Goal: Task Accomplishment & Management: Use online tool/utility

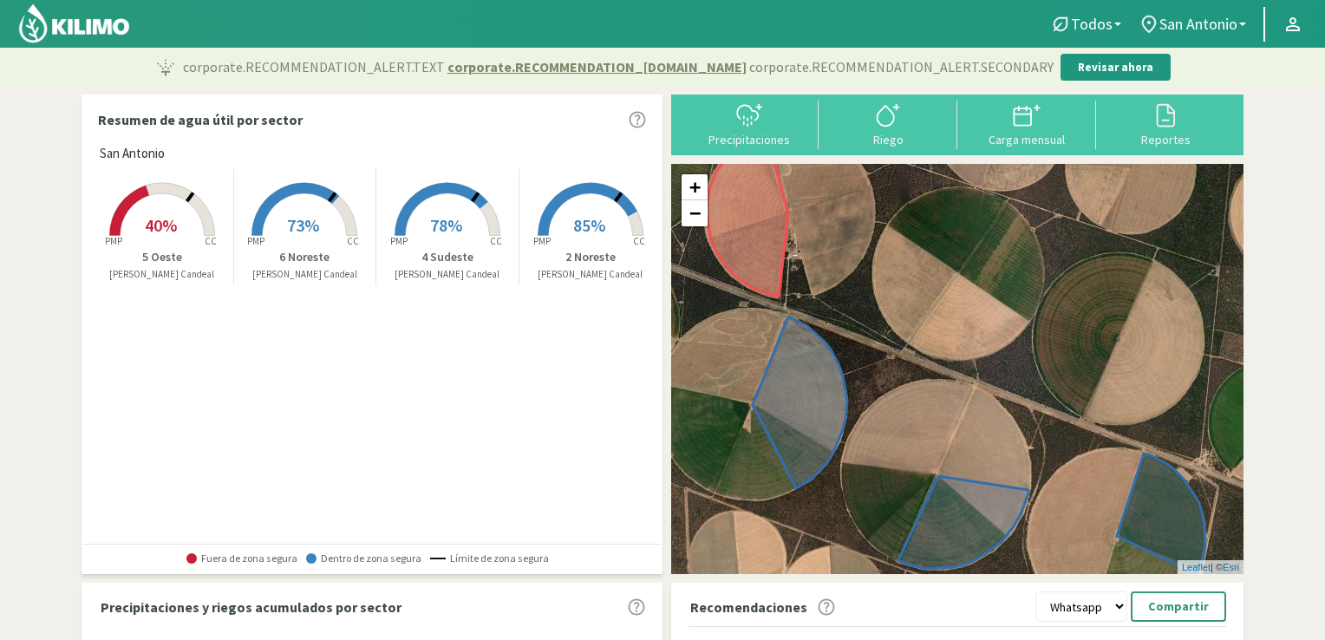
click at [566, 203] on rect at bounding box center [590, 237] width 139 height 139
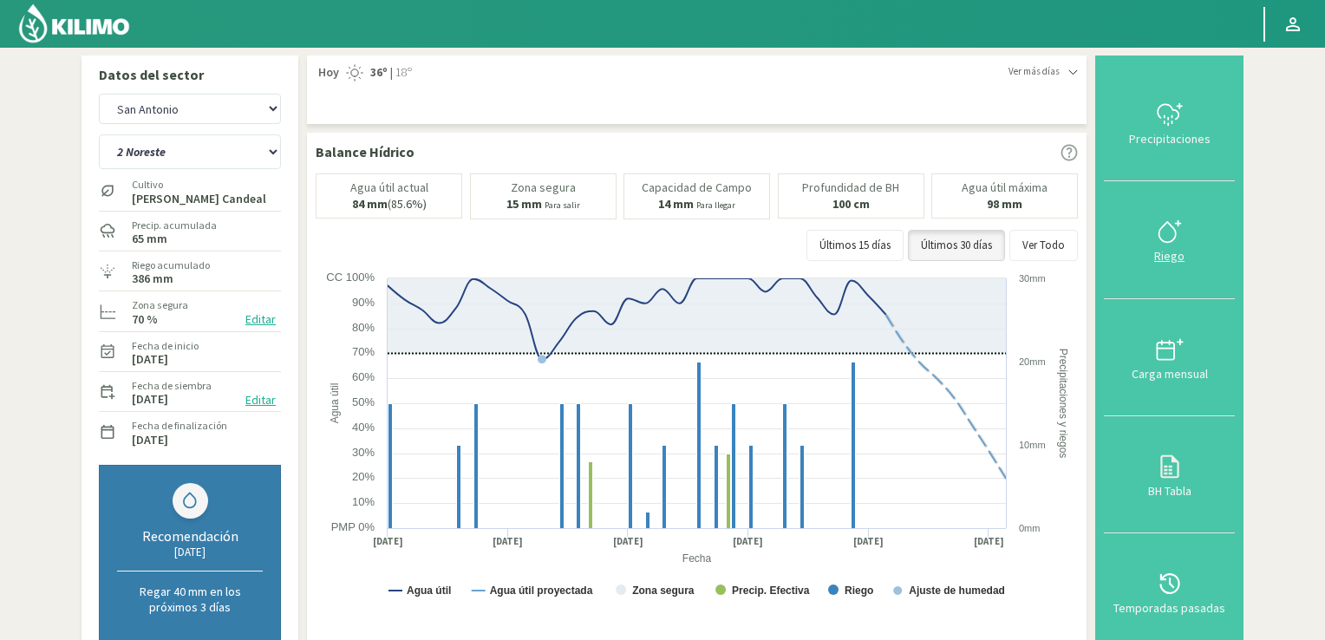
click at [1169, 231] on icon at bounding box center [1170, 232] width 28 height 28
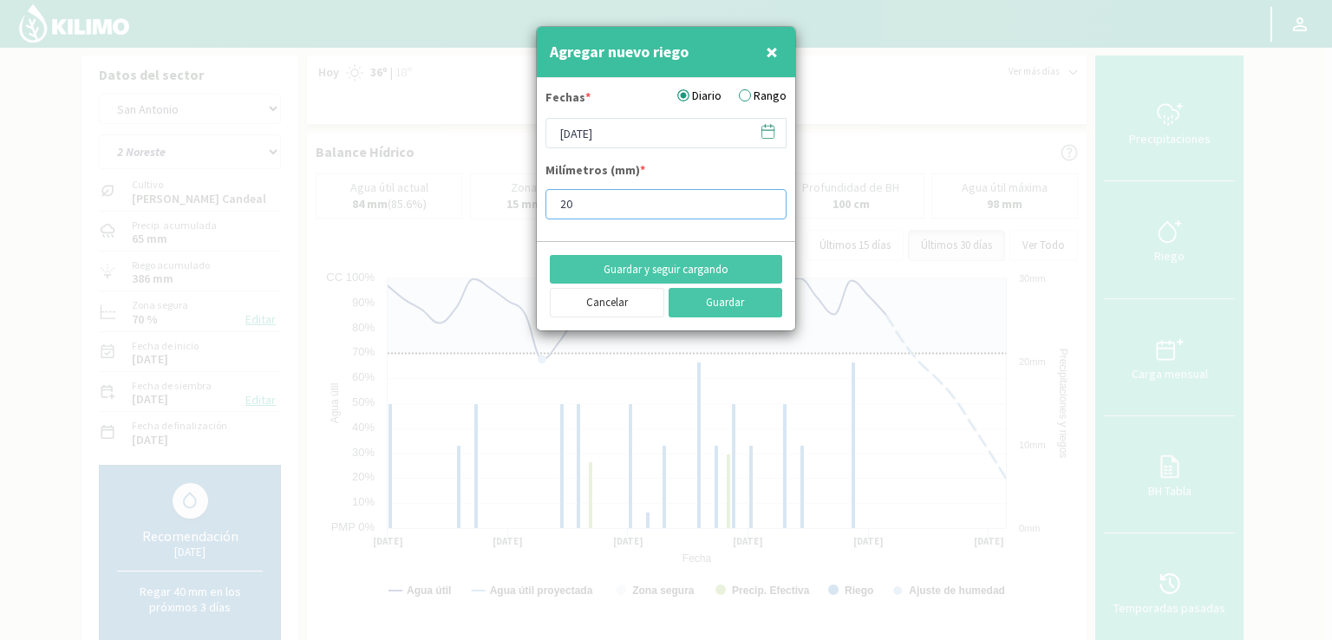
click at [578, 202] on input "20" at bounding box center [665, 204] width 241 height 30
type input "2"
click at [652, 129] on input "[DATE]" at bounding box center [665, 133] width 241 height 30
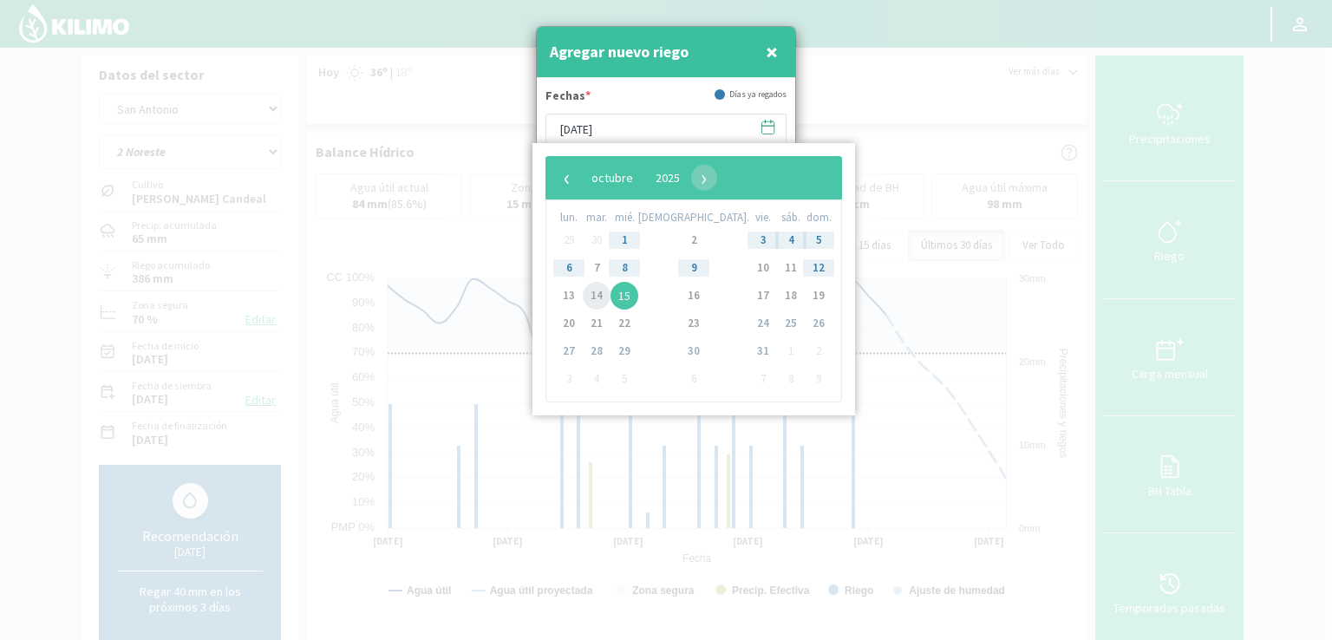
click at [599, 298] on span "14" at bounding box center [597, 296] width 28 height 28
type input "[DATE]"
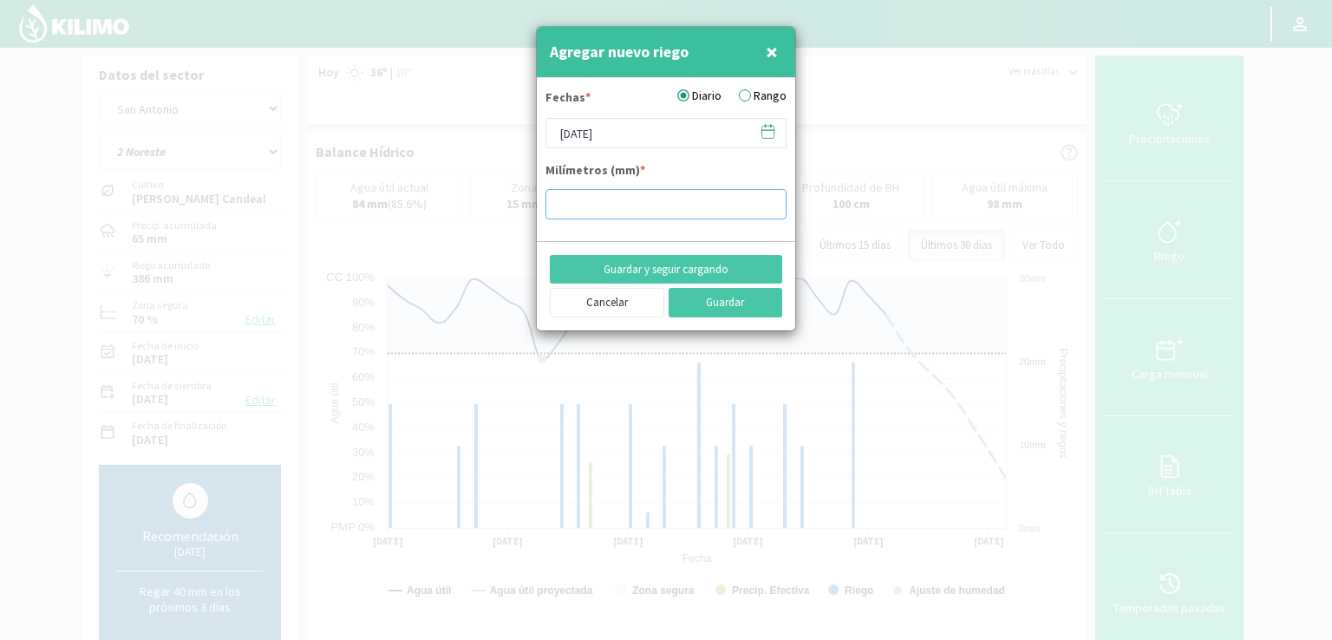
click at [570, 211] on input "number" at bounding box center [665, 204] width 241 height 30
type input "15"
click at [706, 301] on button "Guardar" at bounding box center [725, 302] width 114 height 29
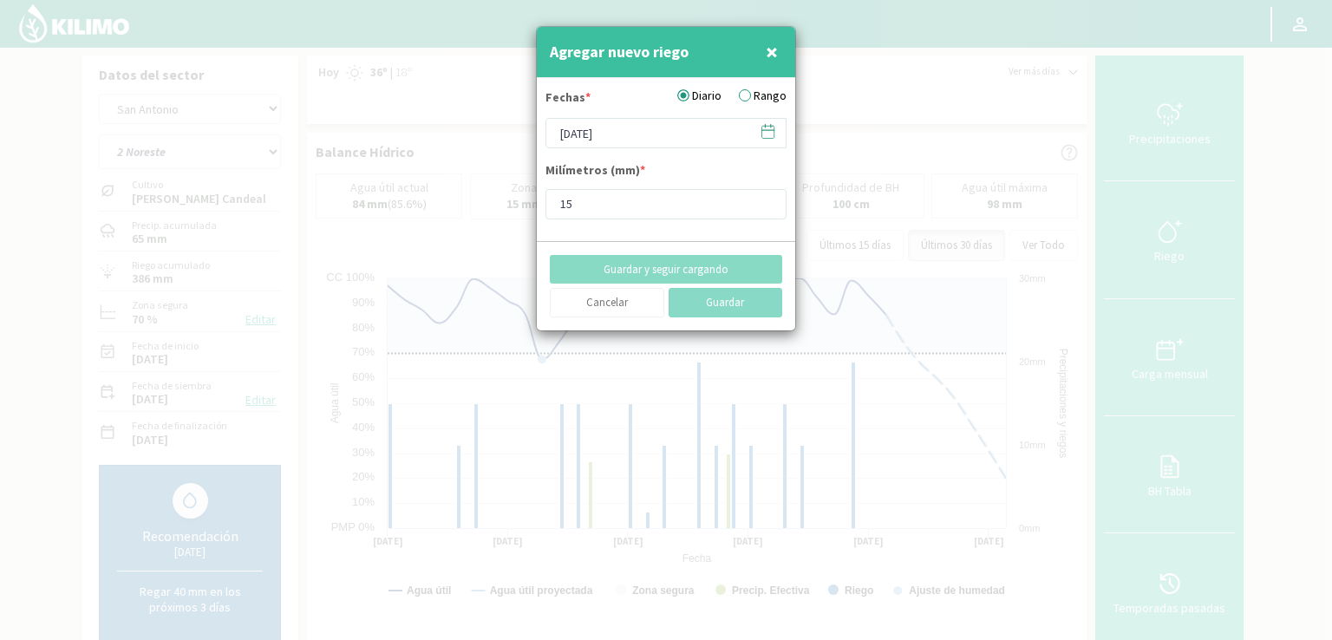
type input "[DATE]"
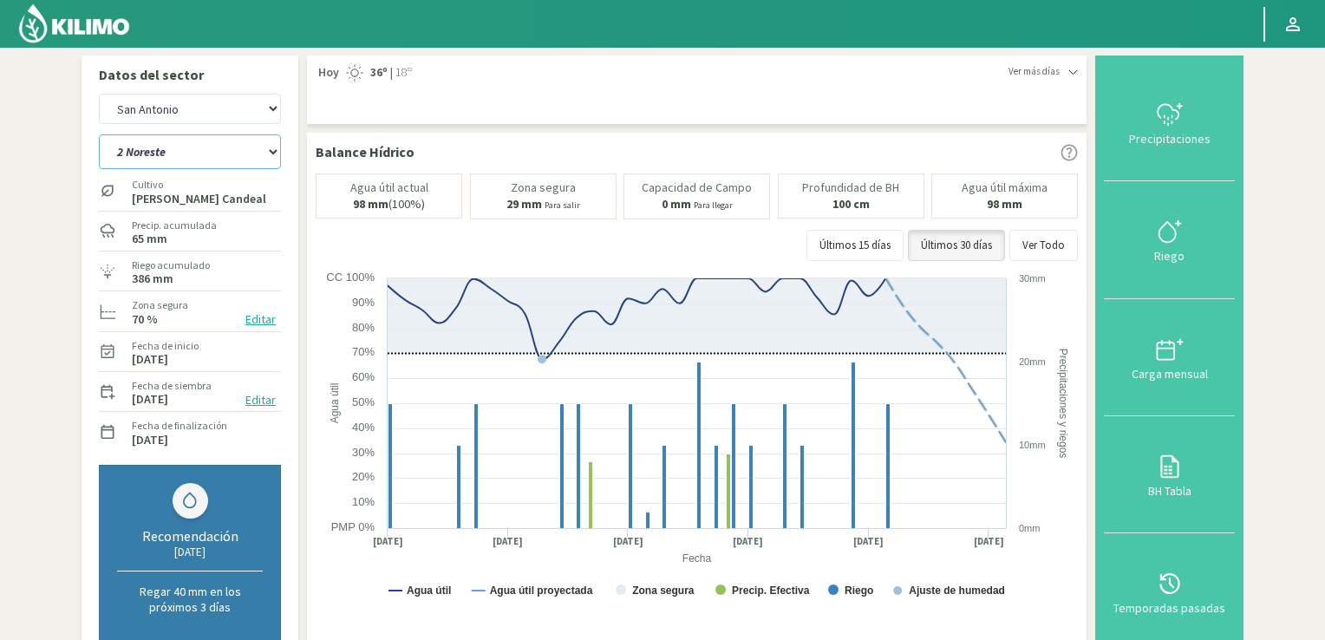
click at [272, 152] on select "2 Noreste 4 Sudeste 5 Oeste 6 Noreste" at bounding box center [190, 151] width 182 height 35
select select "1: Object"
click at [99, 134] on select "2 Noreste 4 Sudeste 5 Oeste 6 Noreste" at bounding box center [190, 151] width 182 height 35
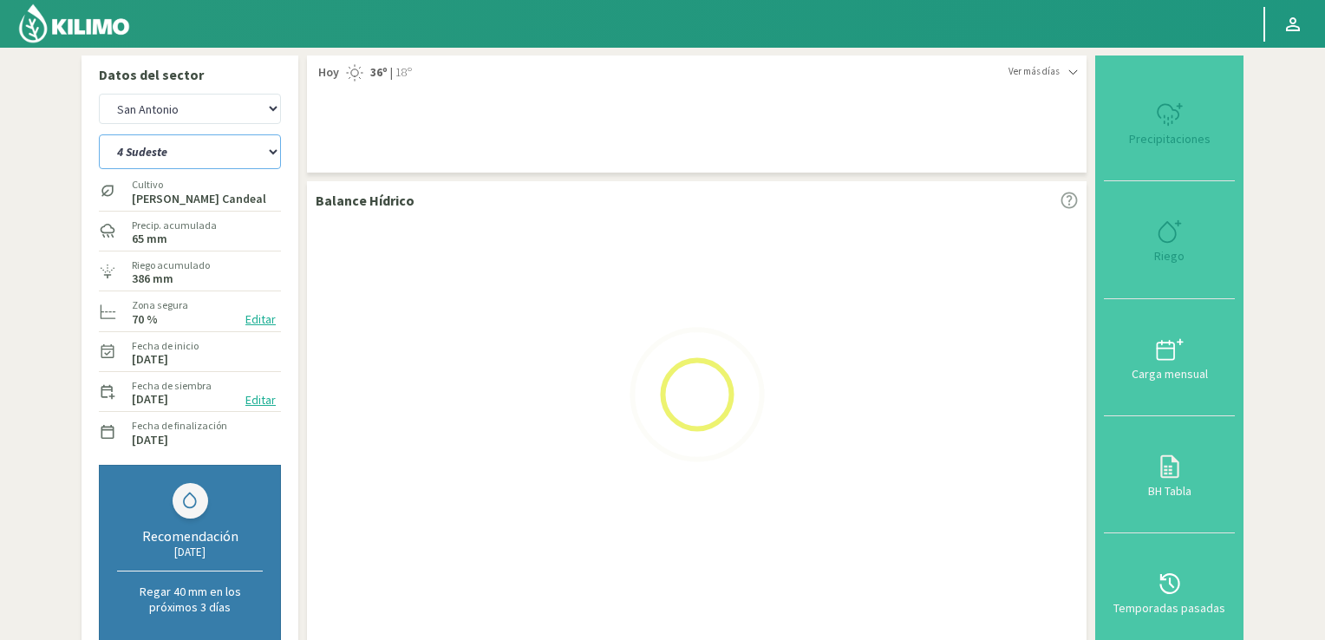
select select "2: Object"
select select "5: Object"
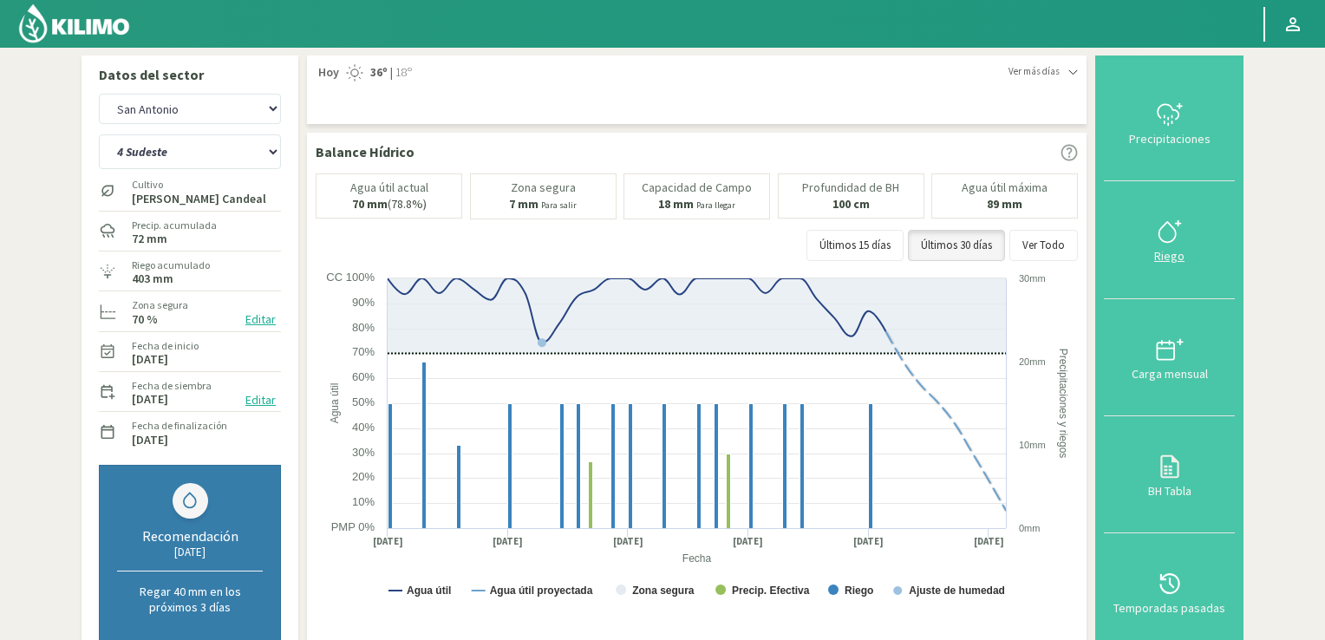
click at [1161, 233] on icon at bounding box center [1166, 232] width 16 height 20
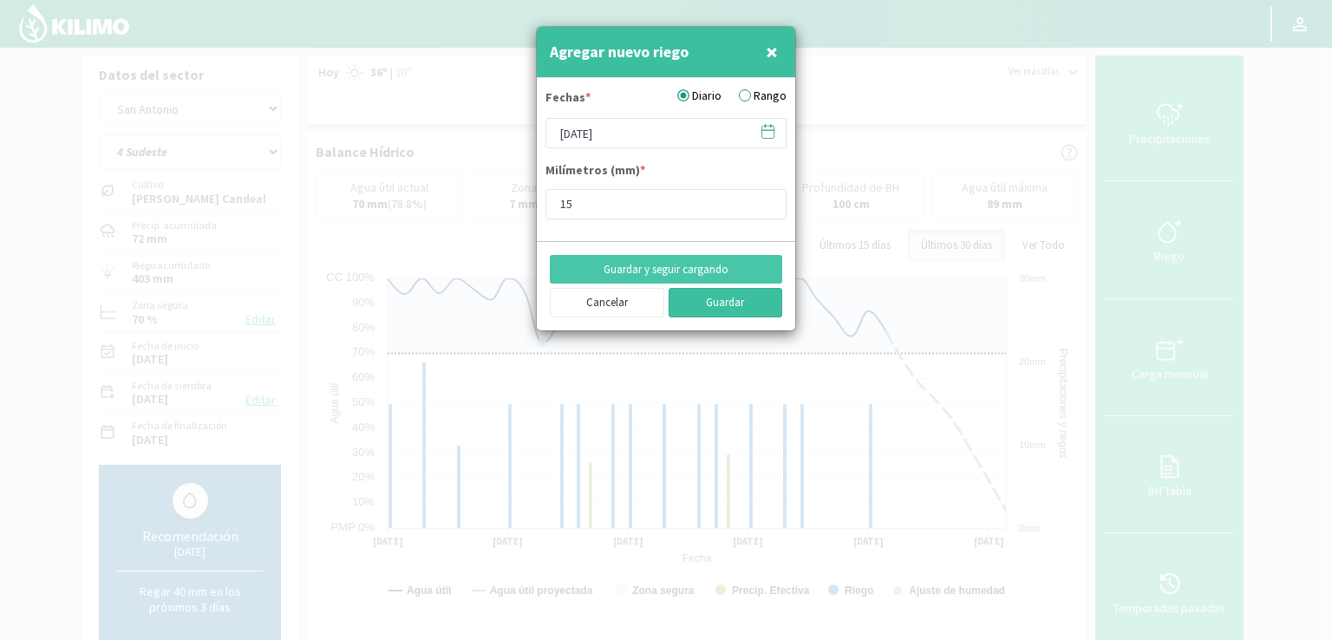
click at [720, 299] on button "Guardar" at bounding box center [725, 302] width 114 height 29
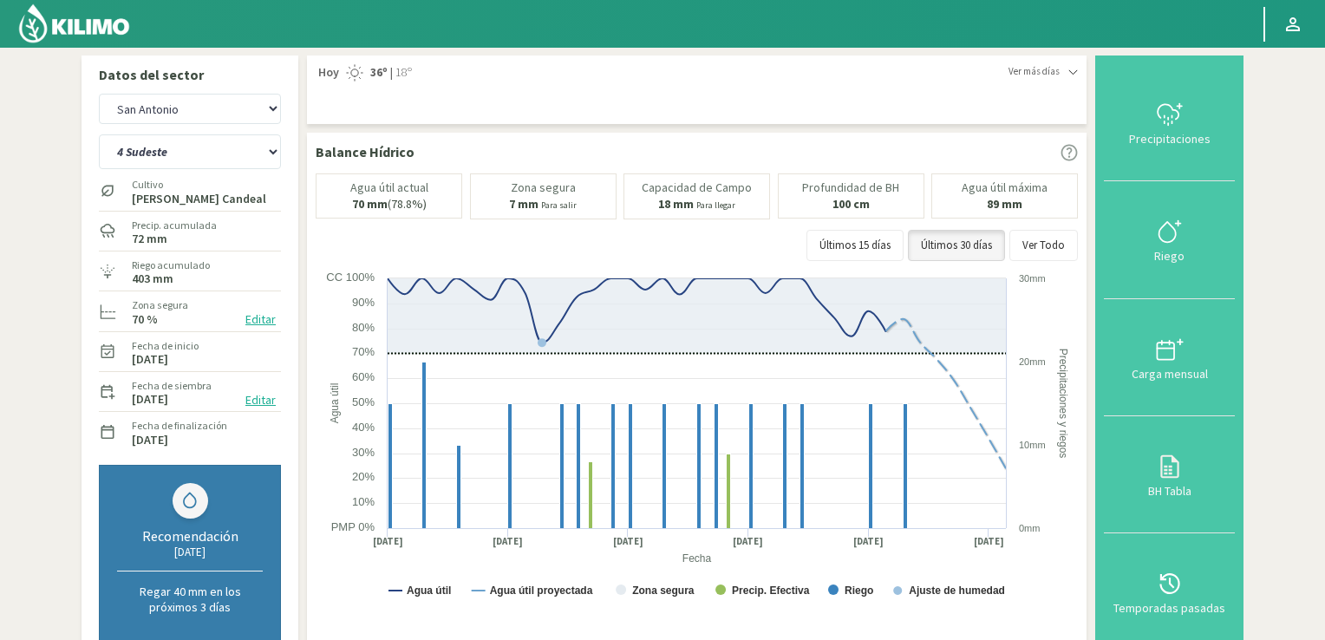
scroll to position [549, 0]
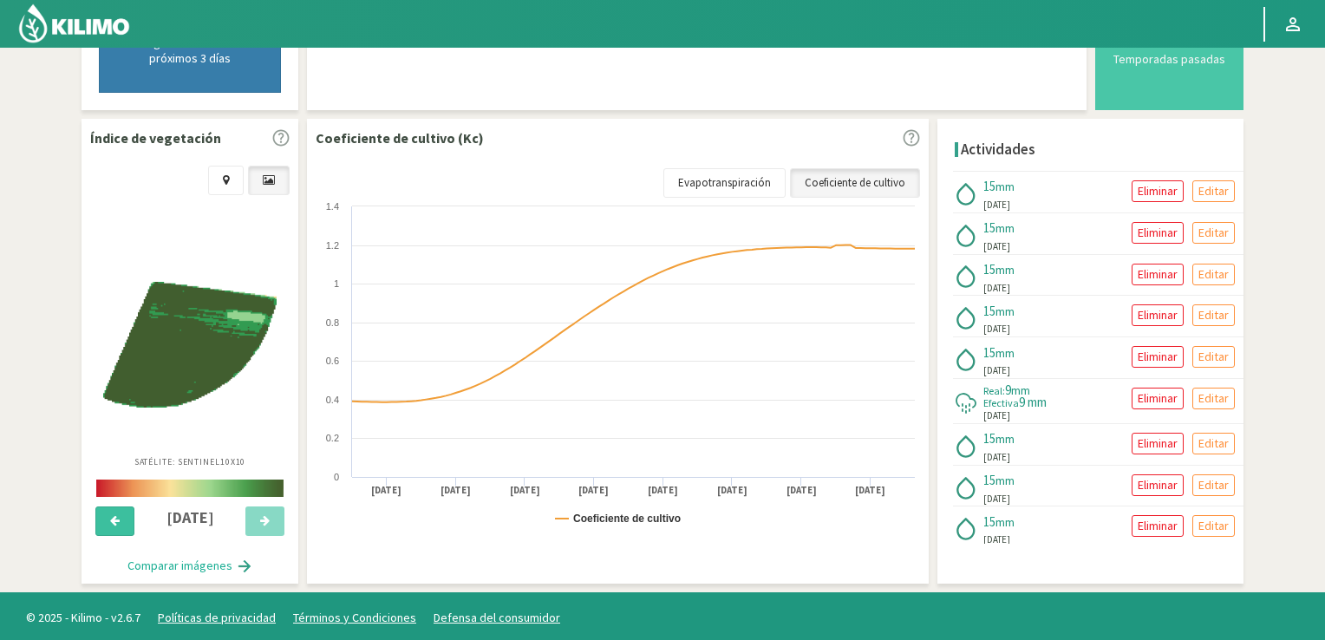
click at [116, 517] on icon at bounding box center [115, 520] width 10 height 11
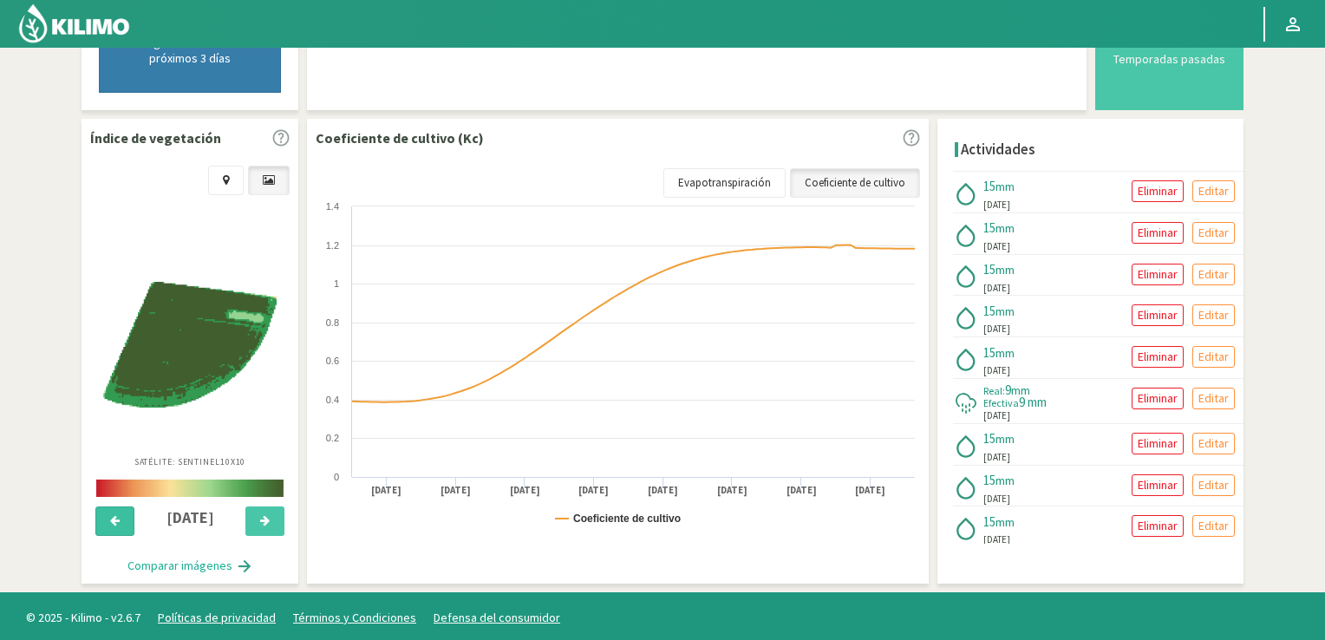
click at [114, 515] on icon at bounding box center [115, 520] width 10 height 11
click at [257, 511] on button at bounding box center [264, 520] width 39 height 29
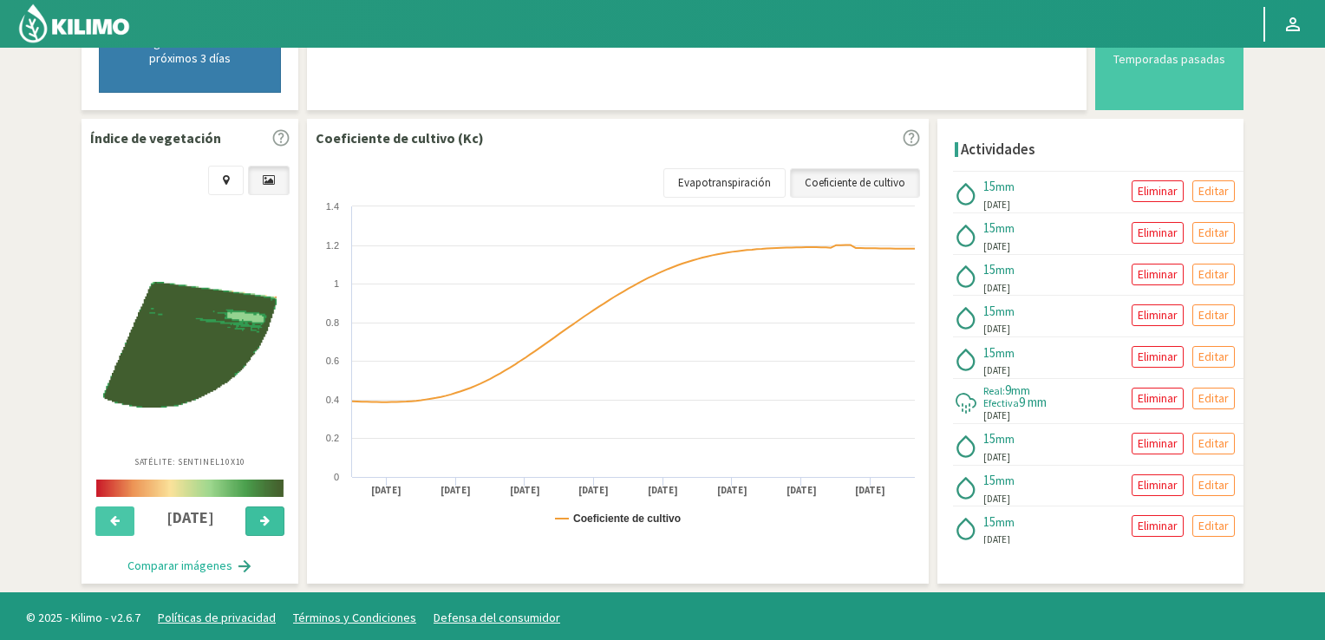
click at [257, 511] on button at bounding box center [264, 520] width 39 height 29
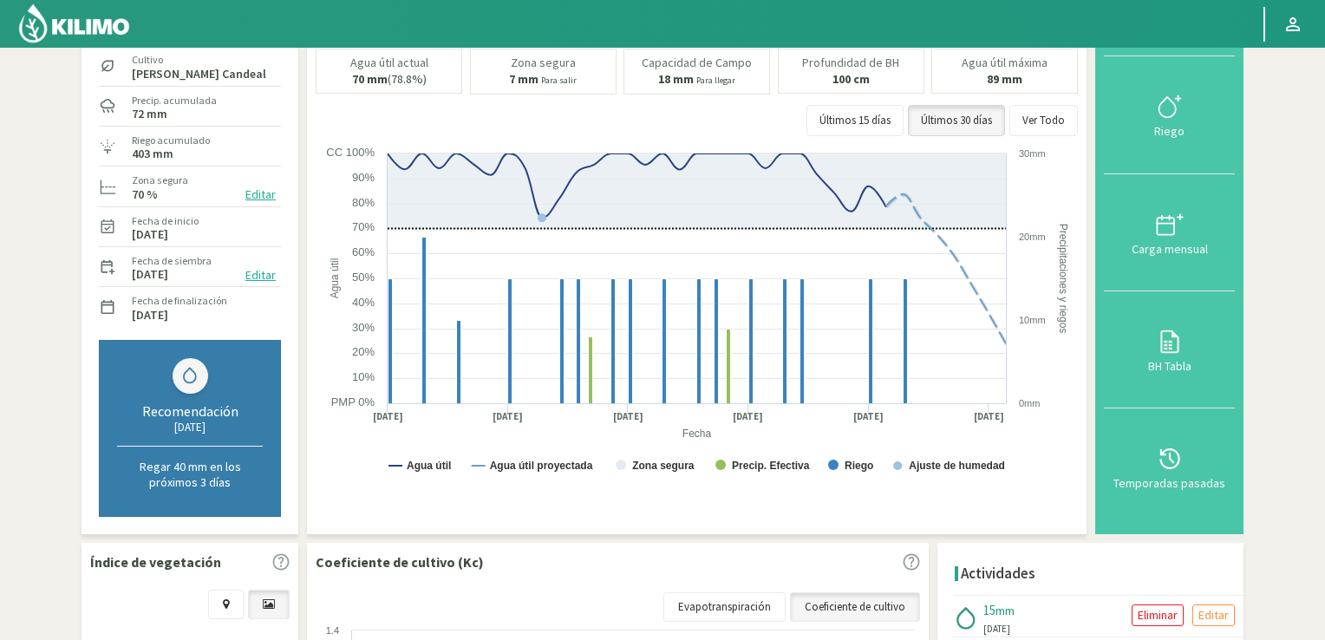
scroll to position [0, 0]
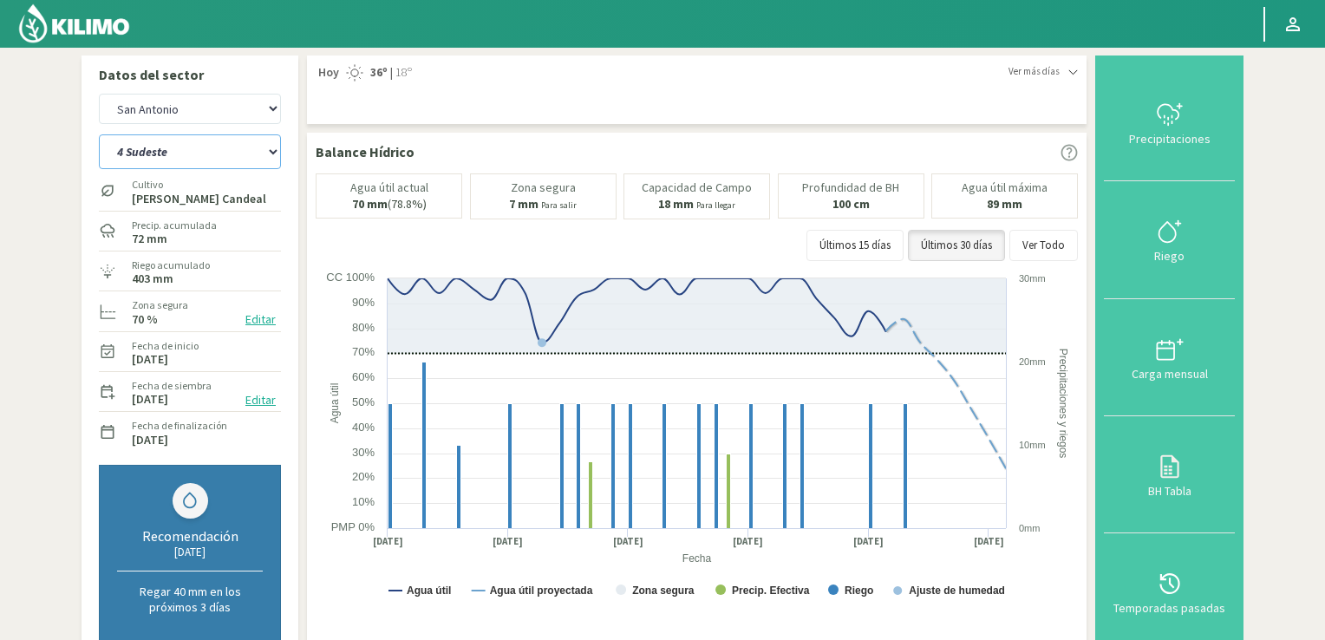
click at [270, 153] on select "2 Noreste 4 Sudeste 5 Oeste 6 Noreste" at bounding box center [190, 151] width 182 height 35
select select "6: Object"
click at [99, 134] on select "2 Noreste 4 Sudeste 5 Oeste 6 Noreste" at bounding box center [190, 151] width 182 height 35
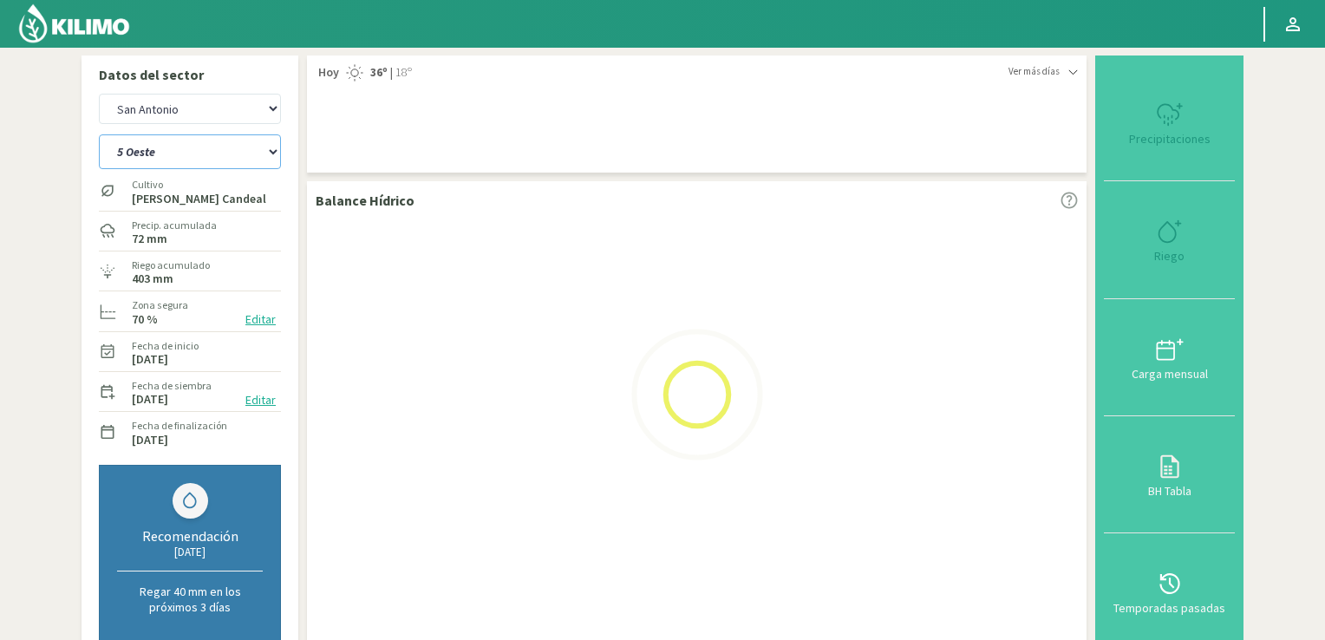
select select "4: Object"
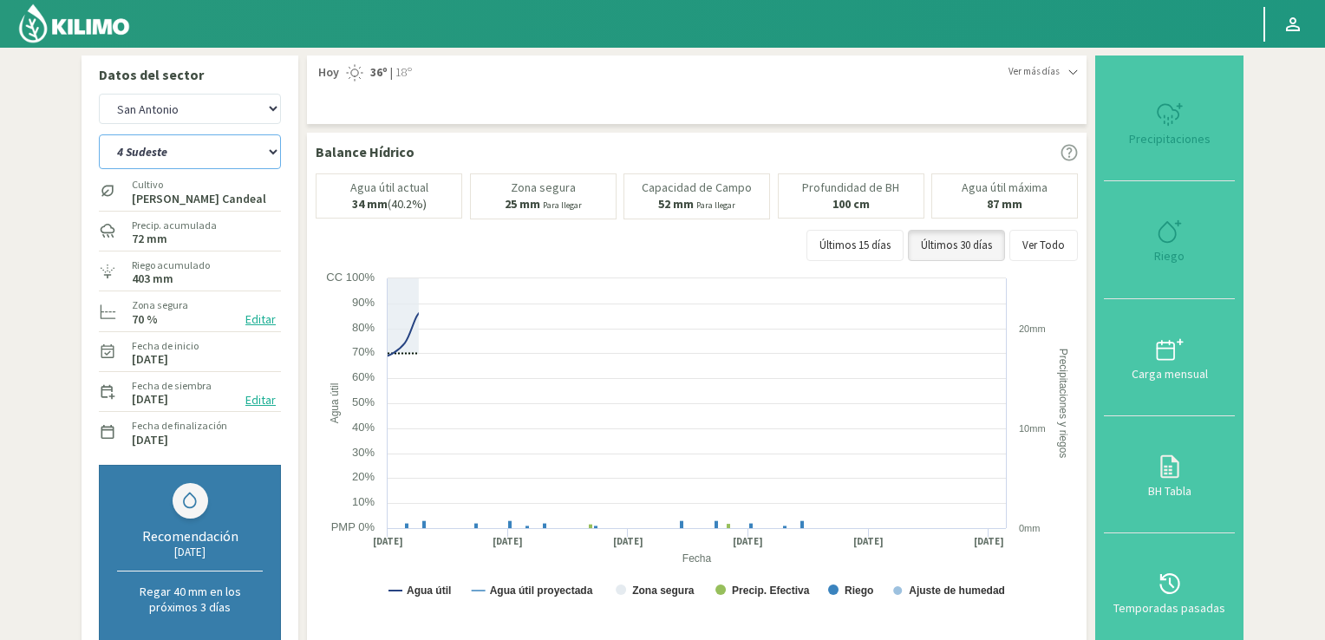
select select "10: Object"
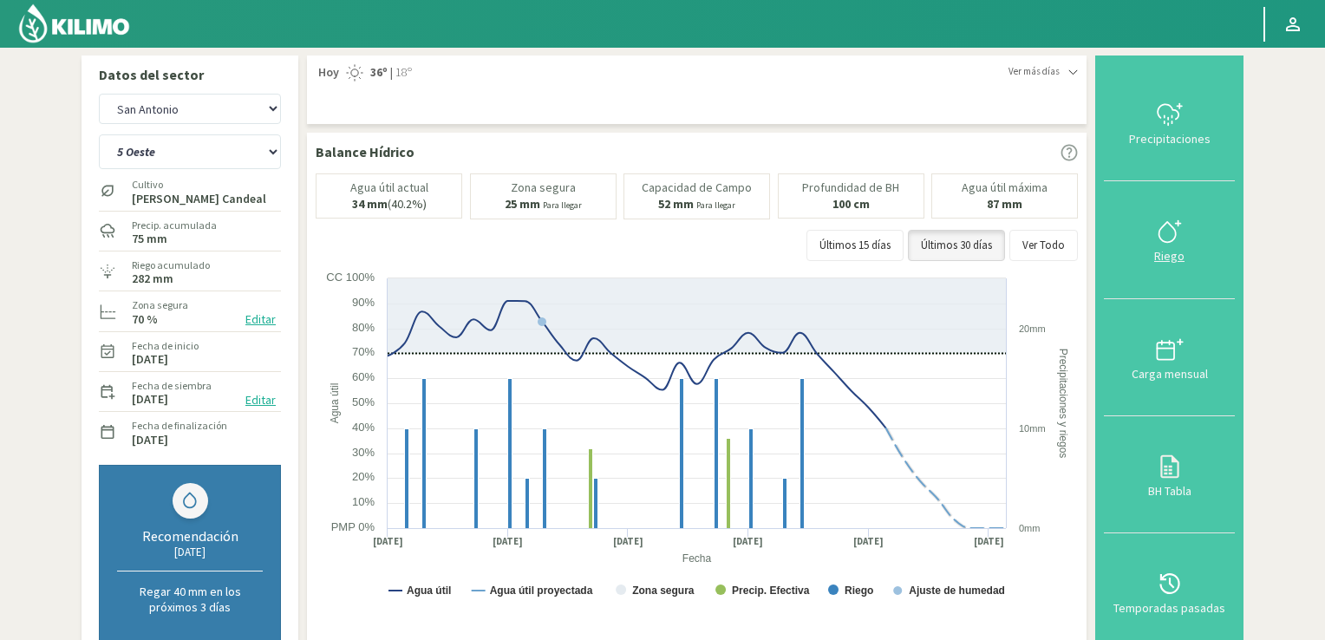
click at [1165, 231] on icon at bounding box center [1170, 232] width 28 height 28
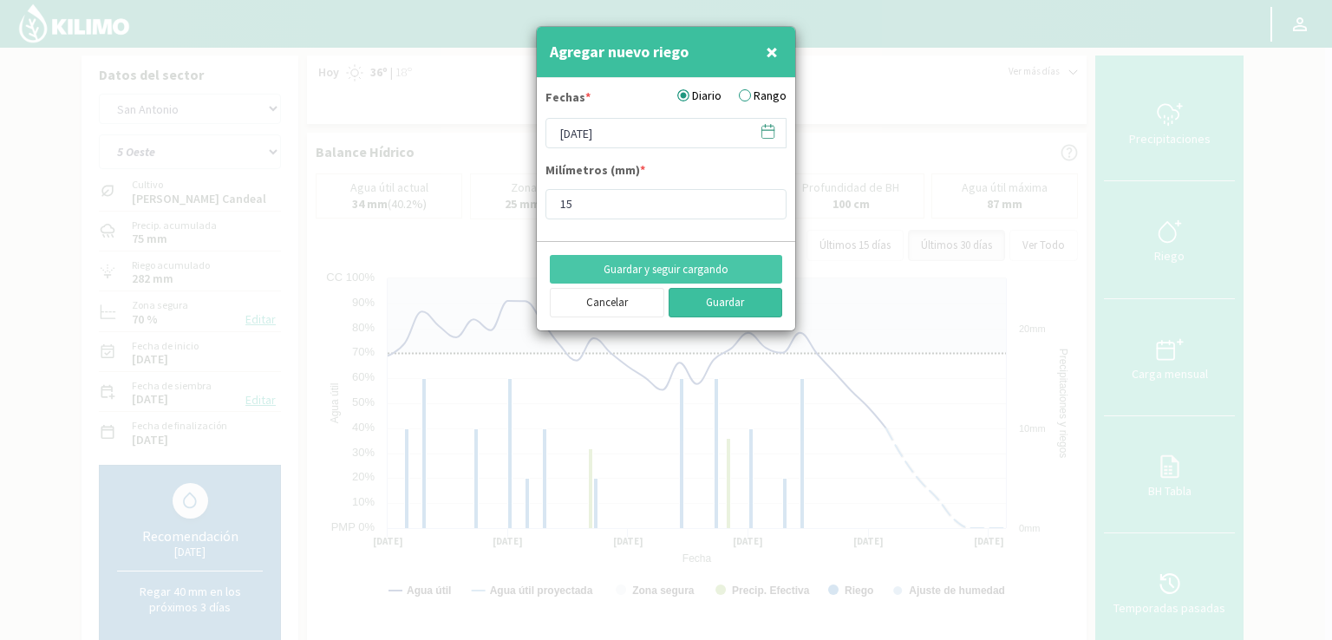
click at [759, 306] on button "Guardar" at bounding box center [725, 302] width 114 height 29
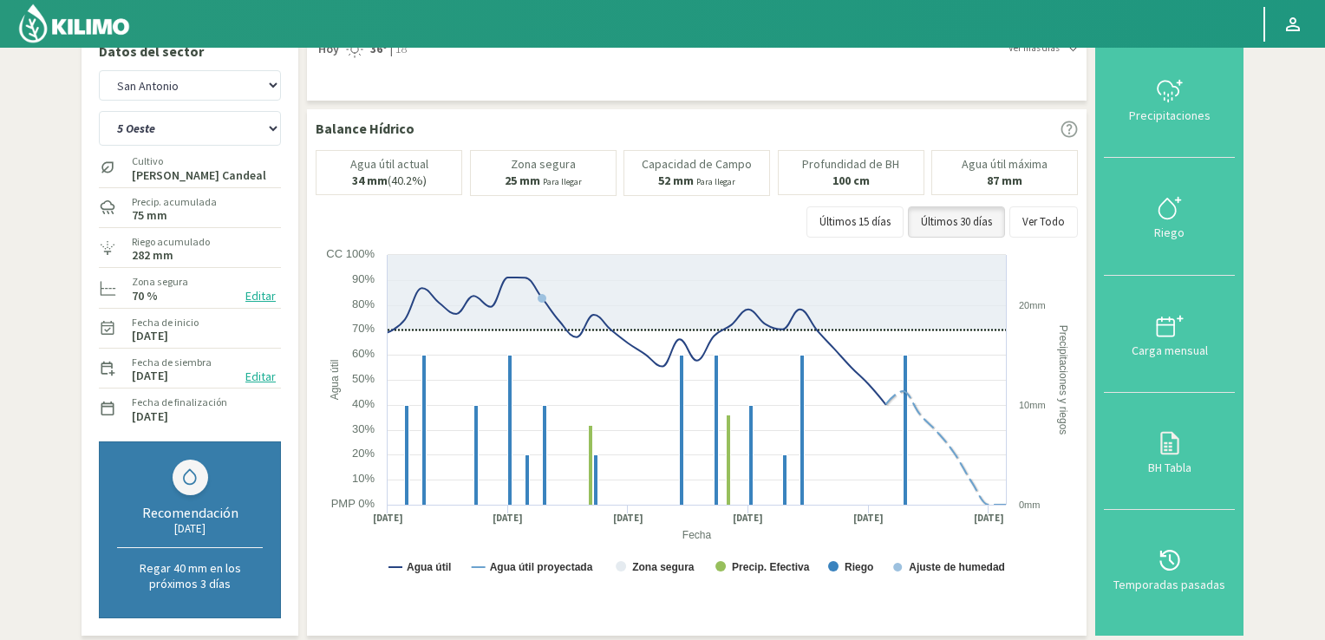
scroll to position [17, 0]
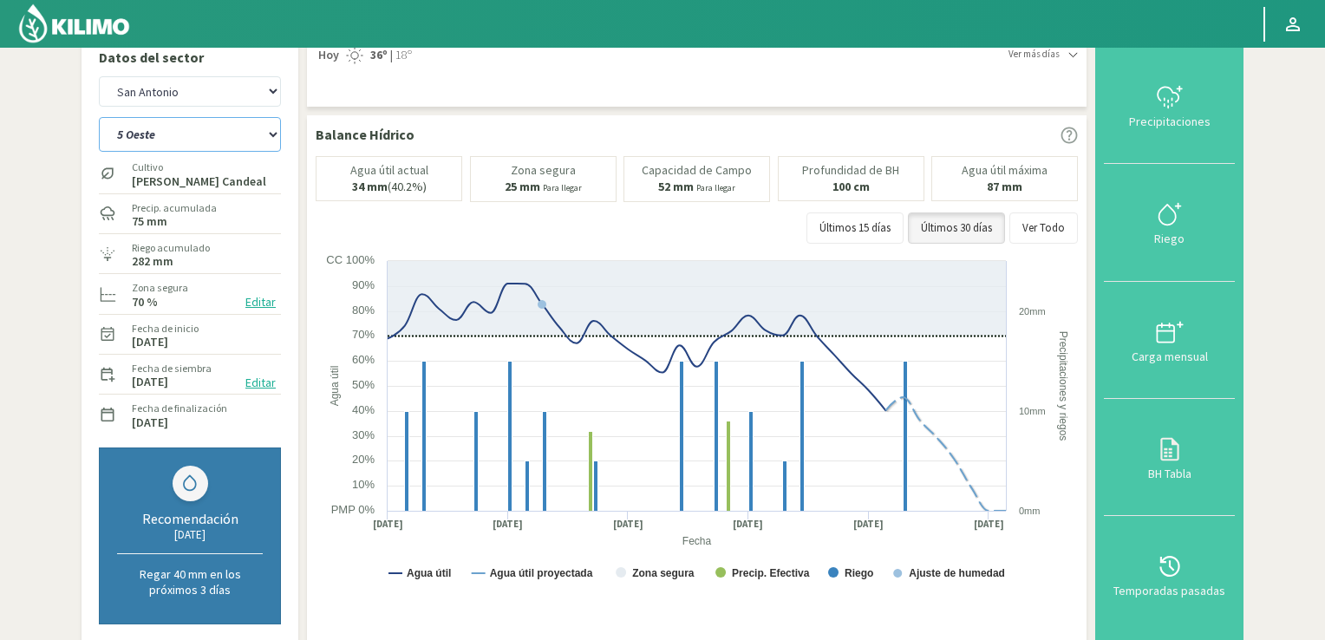
click at [275, 133] on select "2 Noreste 4 Sudeste 5 Oeste 6 Noreste" at bounding box center [190, 134] width 182 height 35
select select "11: Object"
click at [99, 117] on select "2 Noreste 4 Sudeste 5 Oeste 6 Noreste" at bounding box center [190, 134] width 182 height 35
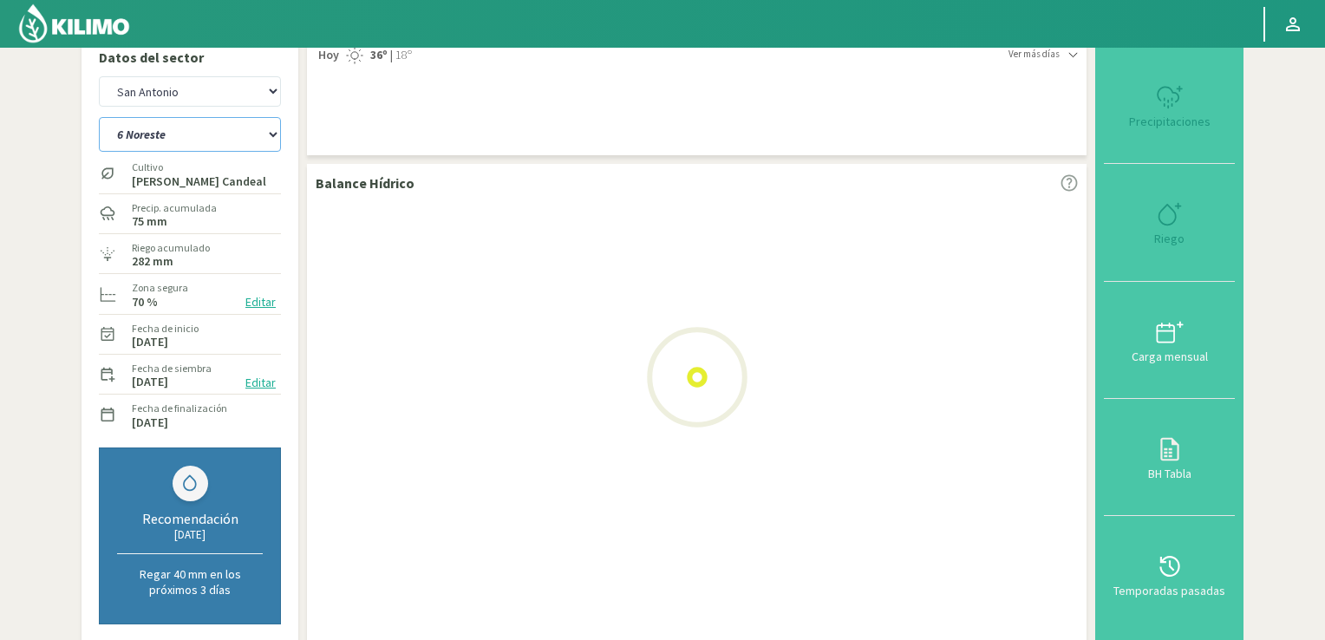
select select "6: Object"
select select "15: Object"
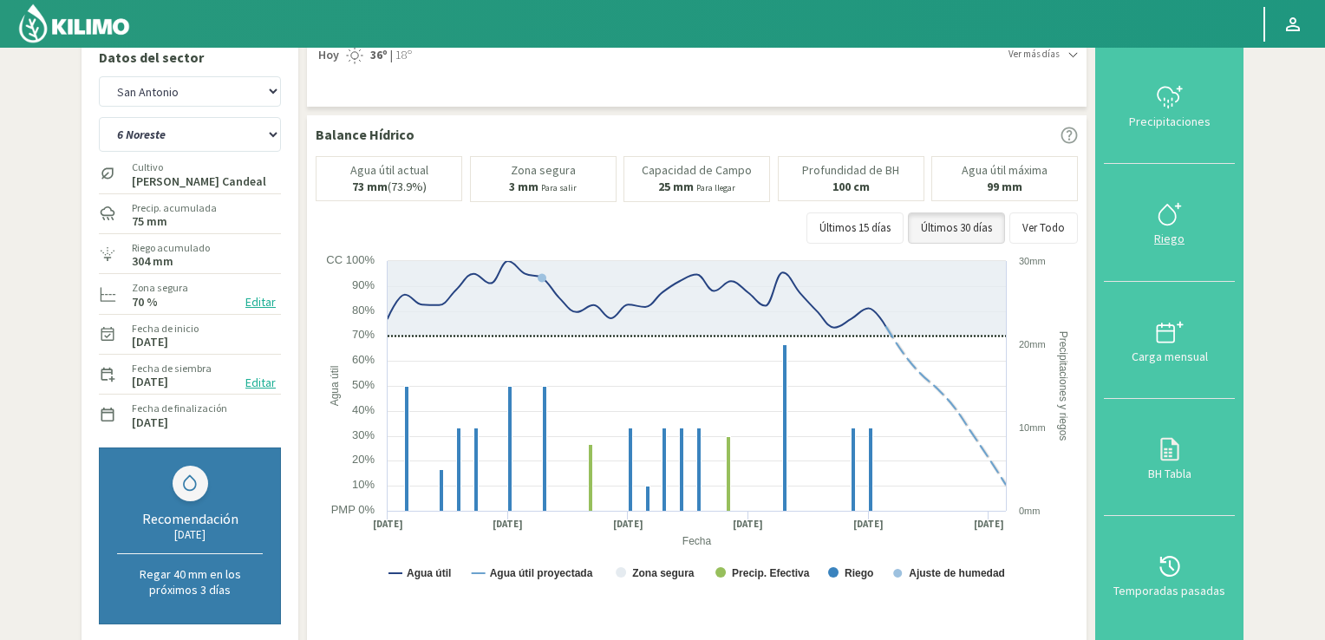
click at [1172, 217] on icon at bounding box center [1170, 214] width 28 height 28
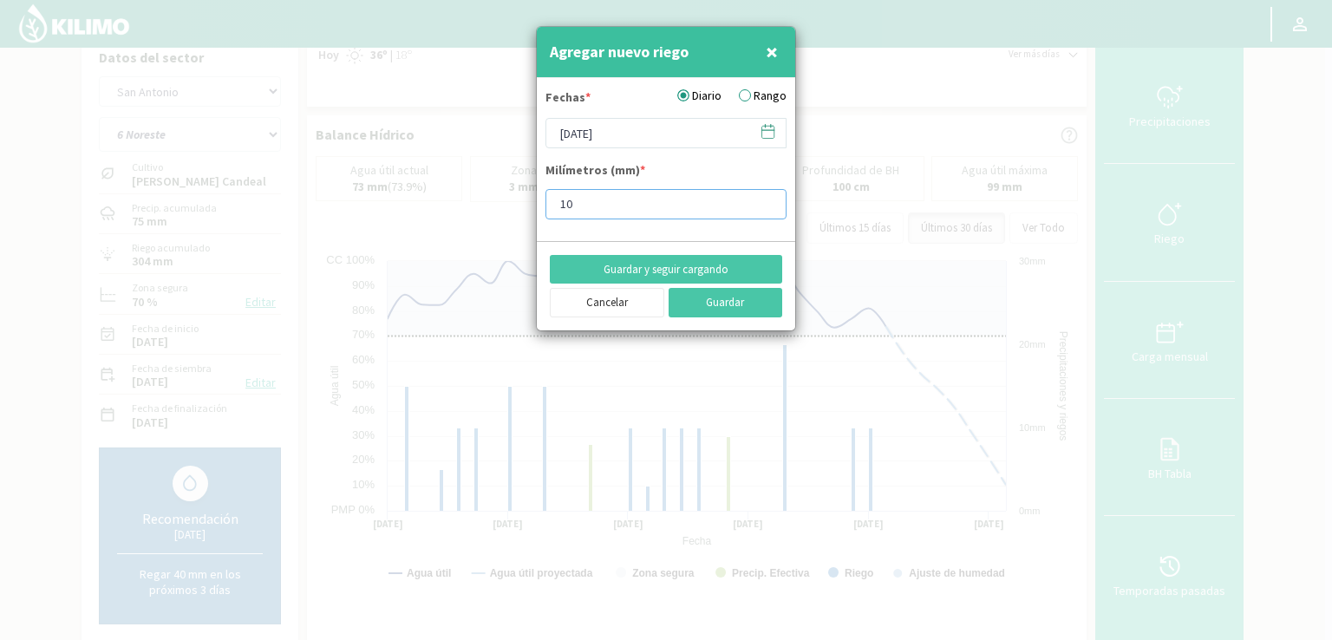
click at [630, 209] on input "10" at bounding box center [665, 204] width 241 height 30
type input "1"
type input "20"
click at [728, 304] on button "Guardar" at bounding box center [725, 302] width 114 height 29
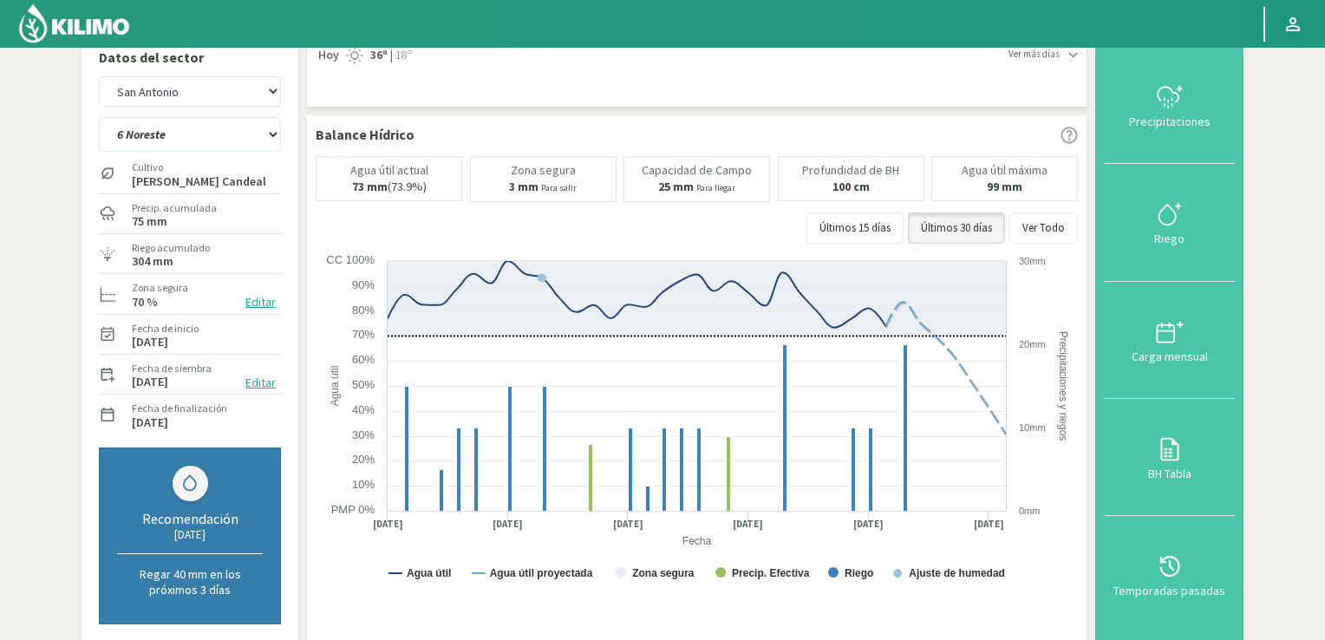
scroll to position [566, 0]
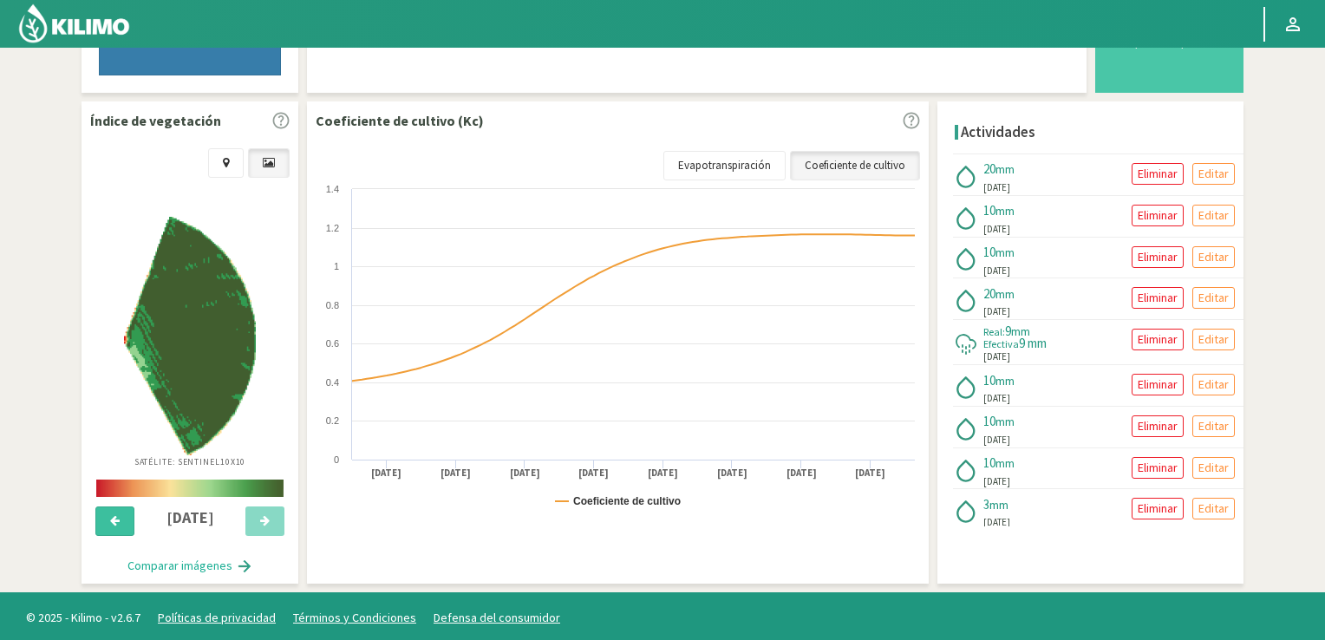
click at [114, 515] on icon at bounding box center [115, 520] width 10 height 11
click at [270, 522] on button at bounding box center [264, 520] width 39 height 29
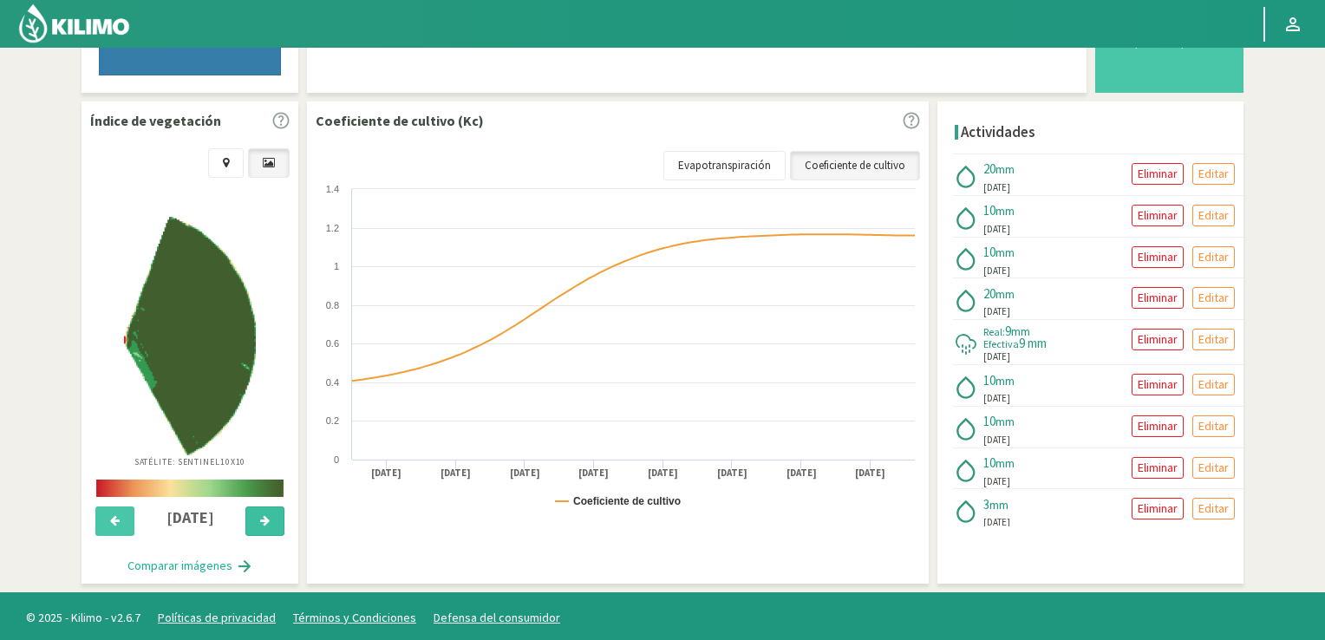
click at [270, 522] on button at bounding box center [264, 520] width 39 height 29
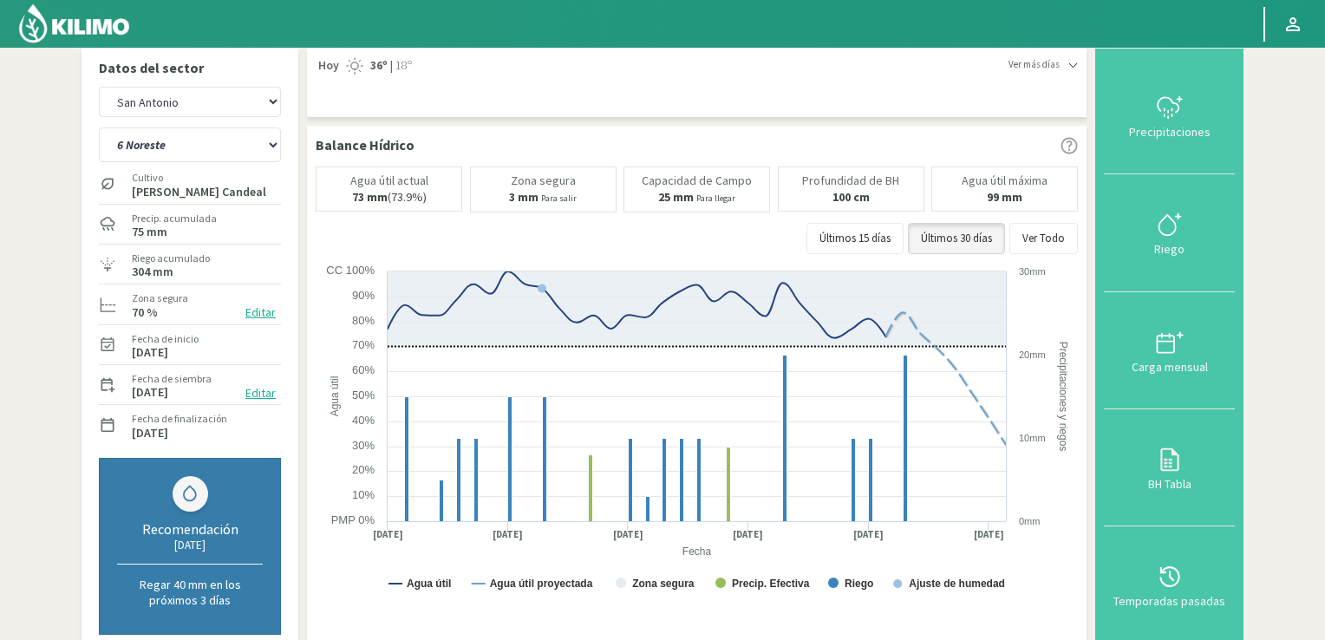
click at [88, 16] on img at bounding box center [74, 24] width 114 height 42
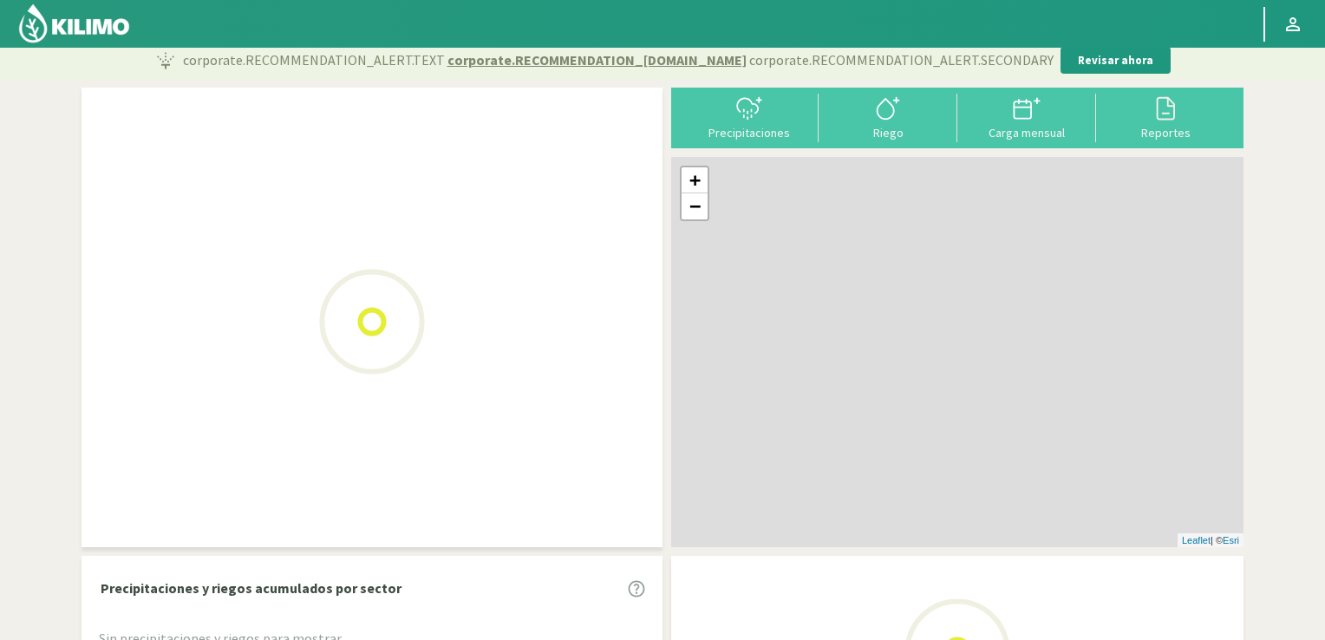
scroll to position [45, 0]
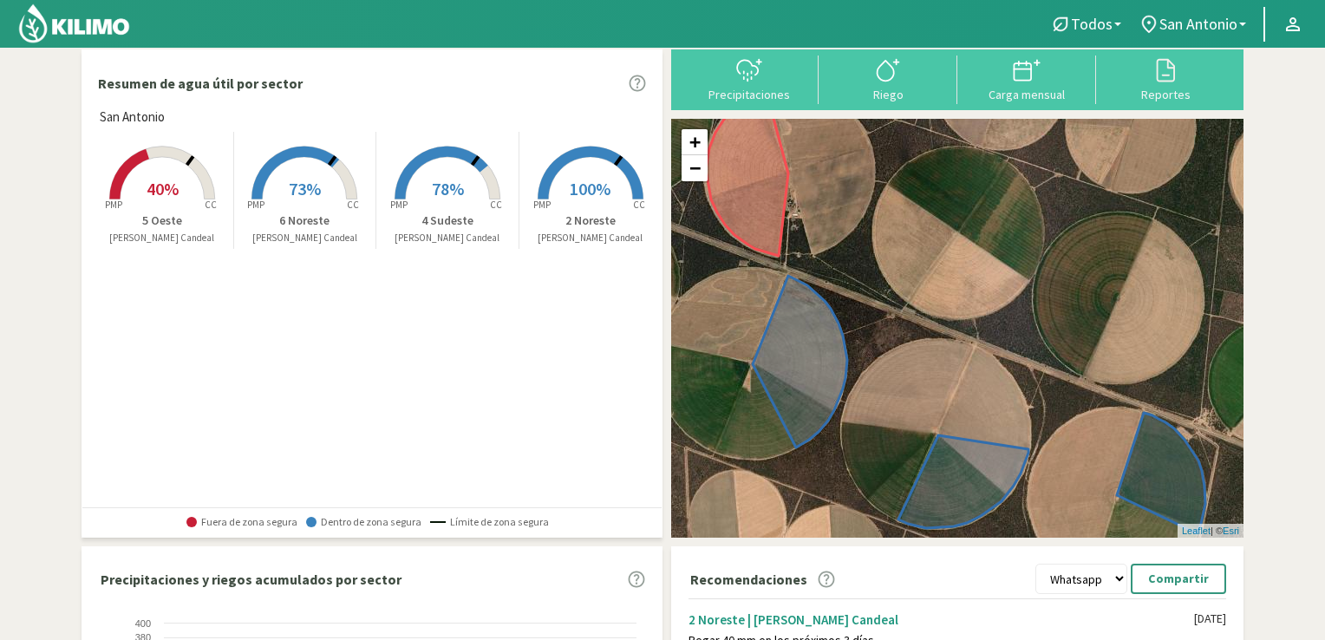
click at [175, 187] on span "40%" at bounding box center [163, 189] width 32 height 22
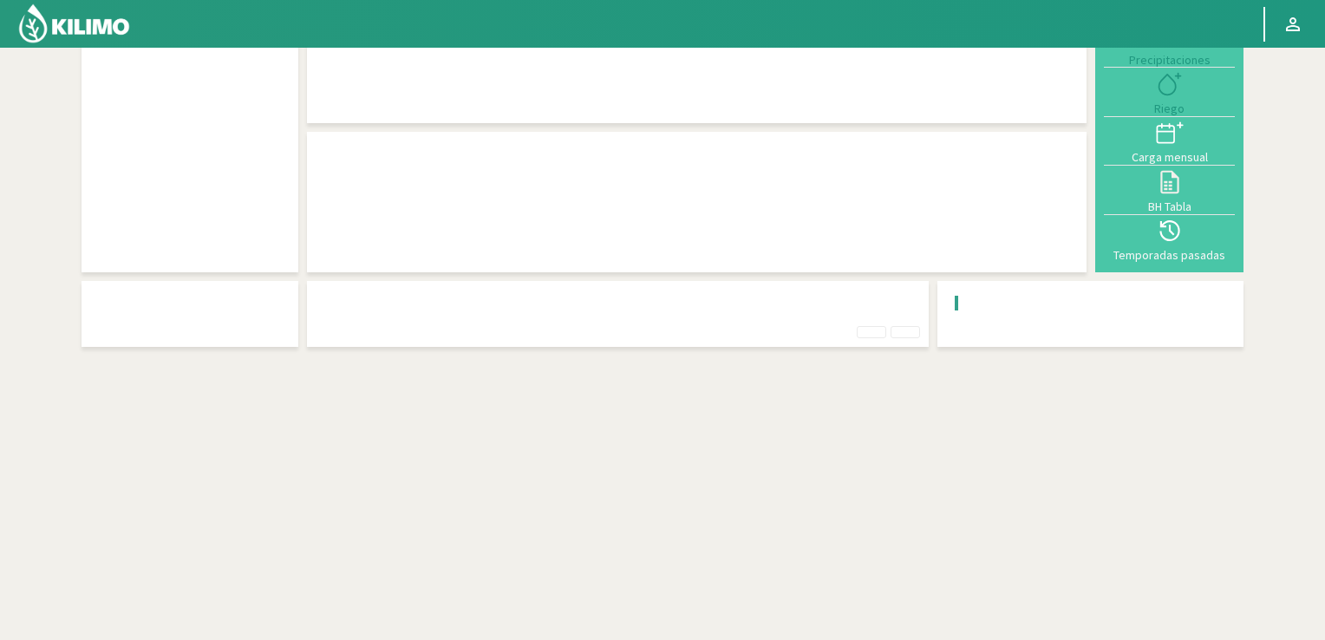
scroll to position [7, 0]
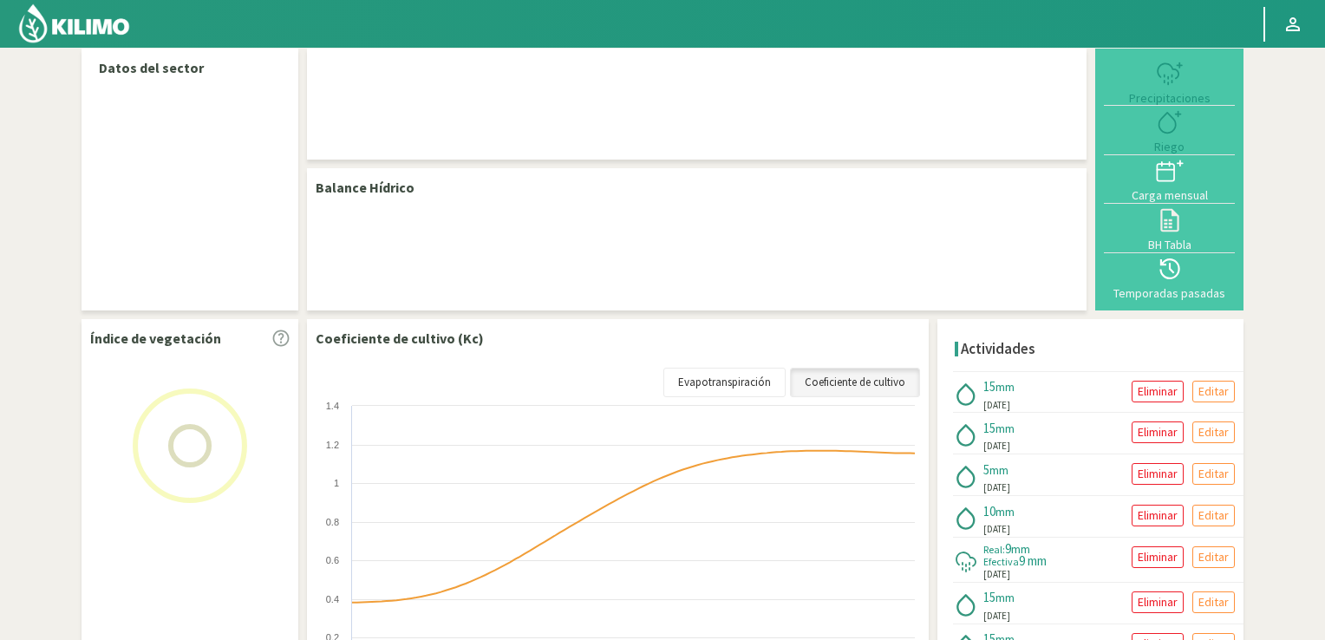
select select "2: Object"
